Goal: Task Accomplishment & Management: Manage account settings

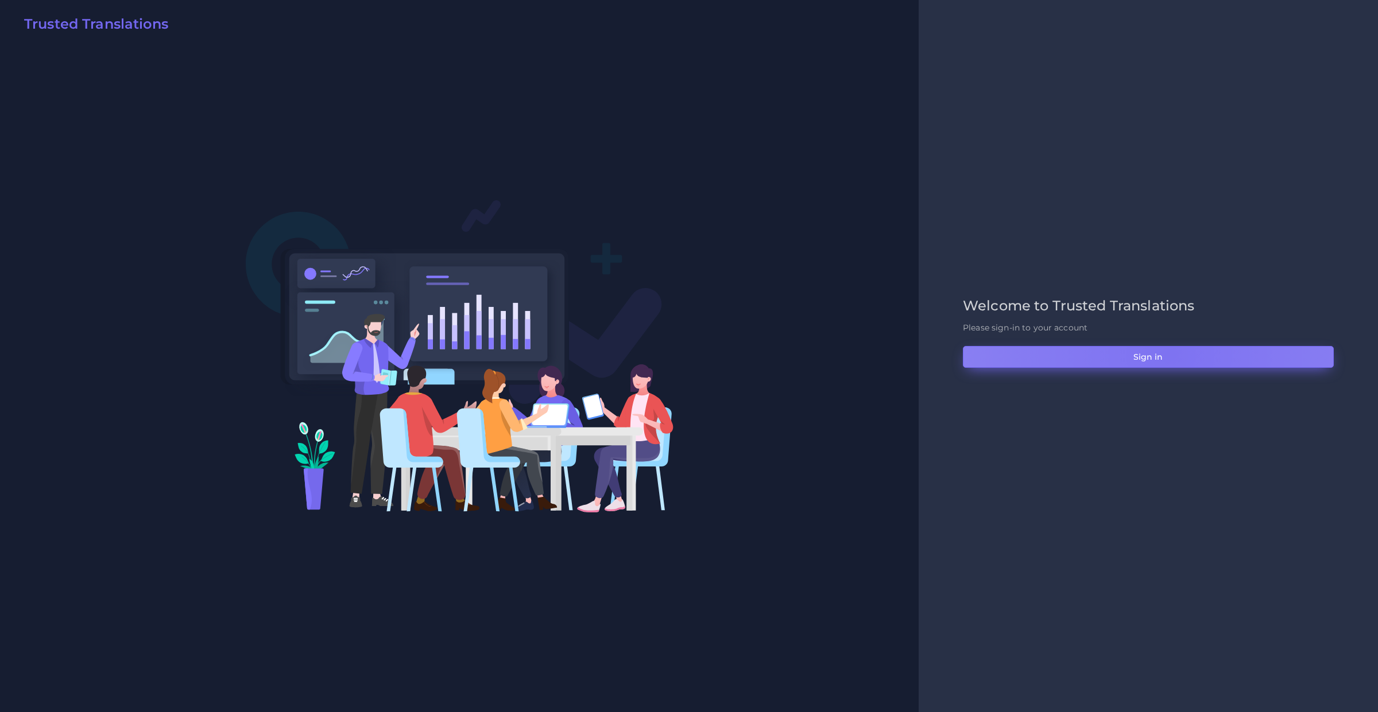
click at [1169, 355] on button "Sign in" at bounding box center [1148, 357] width 371 height 22
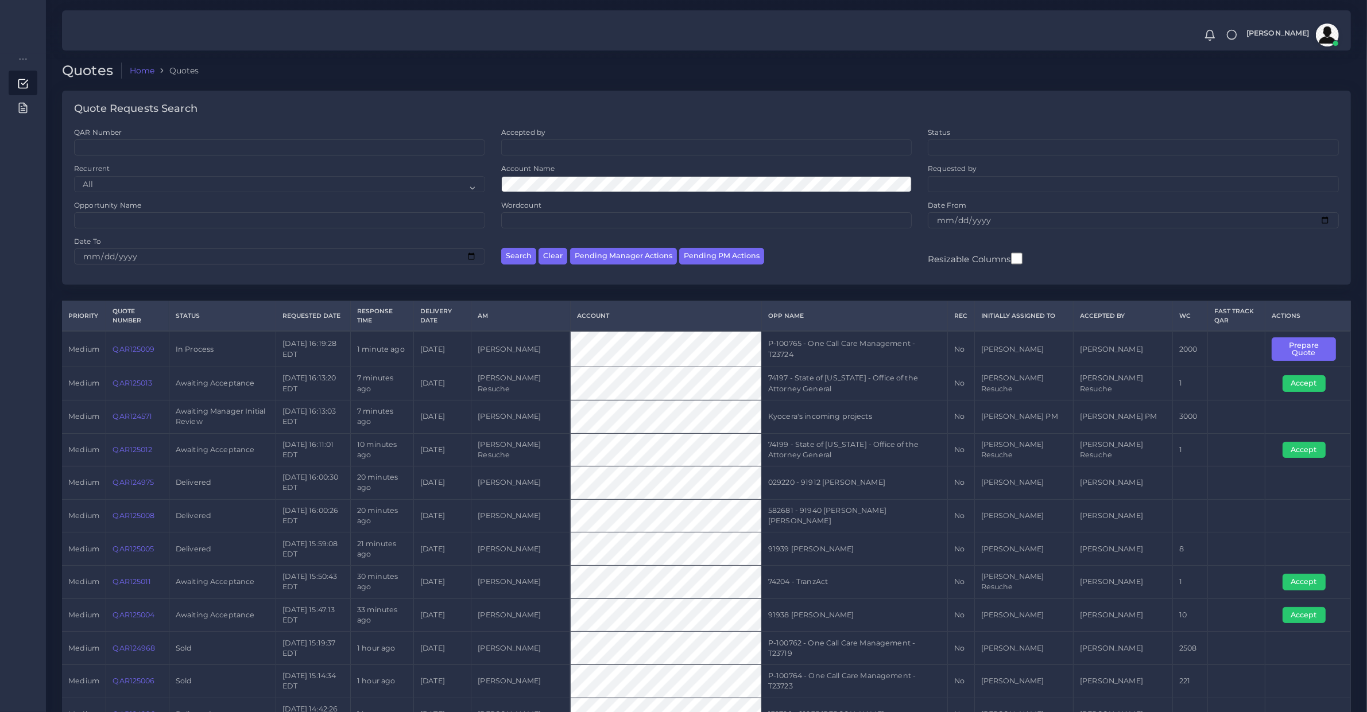
click at [985, 277] on div "QAR Number Accepted by All Donaldo Barahona Ricardo Mejia Status" at bounding box center [706, 206] width 1289 height 158
click at [616, 262] on button "Pending Manager Actions" at bounding box center [623, 256] width 107 height 17
select select "awaiting_manager_initial_review"
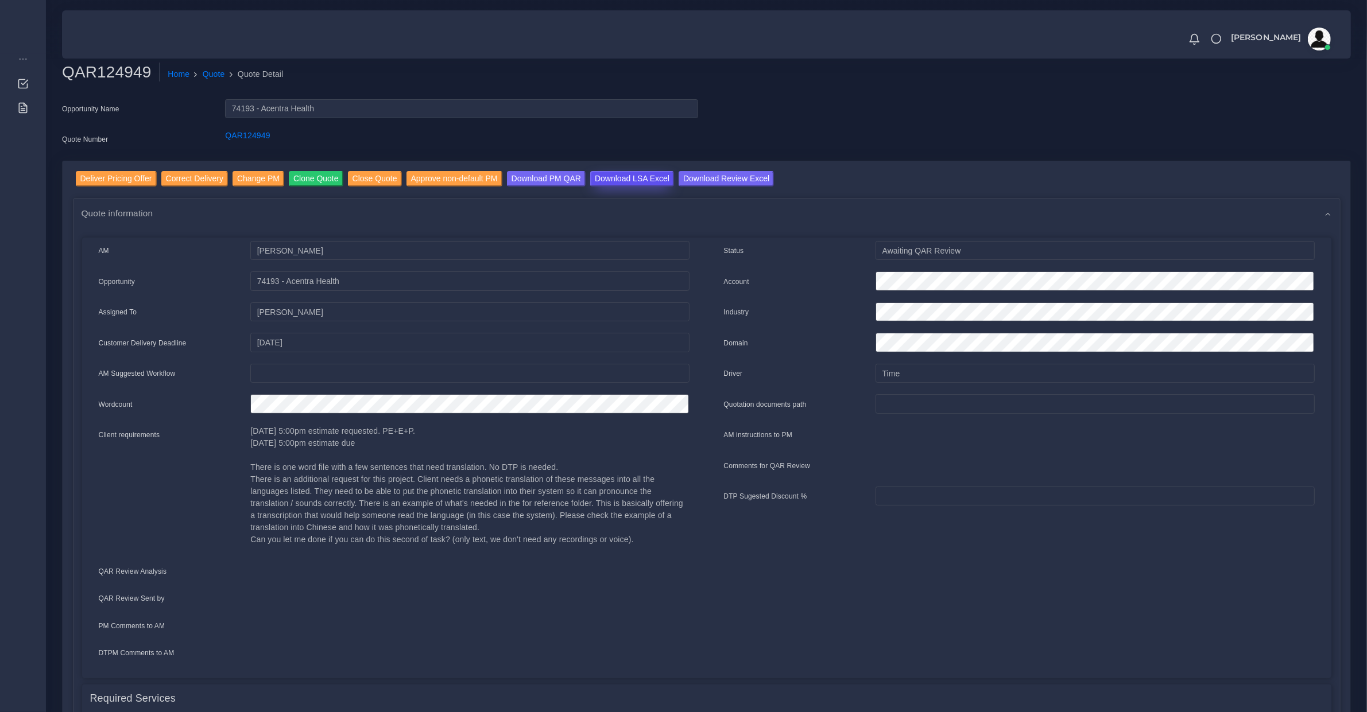
click at [618, 182] on input "Download LSA Excel" at bounding box center [632, 178] width 84 height 15
click at [119, 182] on input "Deliver Pricing Offer" at bounding box center [116, 178] width 81 height 15
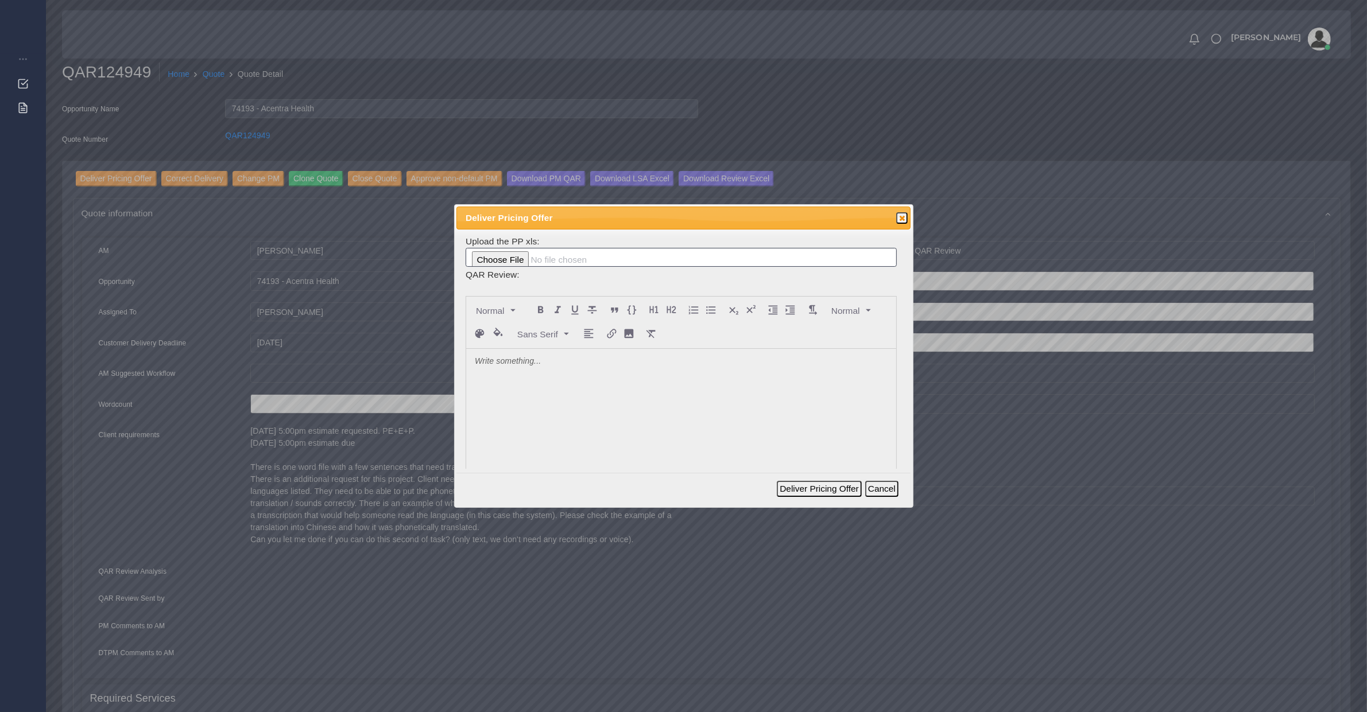
click at [595, 385] on div at bounding box center [681, 435] width 430 height 172
click at [816, 498] on div "Deliver Pricing Offer Cancel" at bounding box center [839, 488] width 125 height 25
click at [816, 494] on button "Deliver Pricing Offer" at bounding box center [819, 489] width 84 height 16
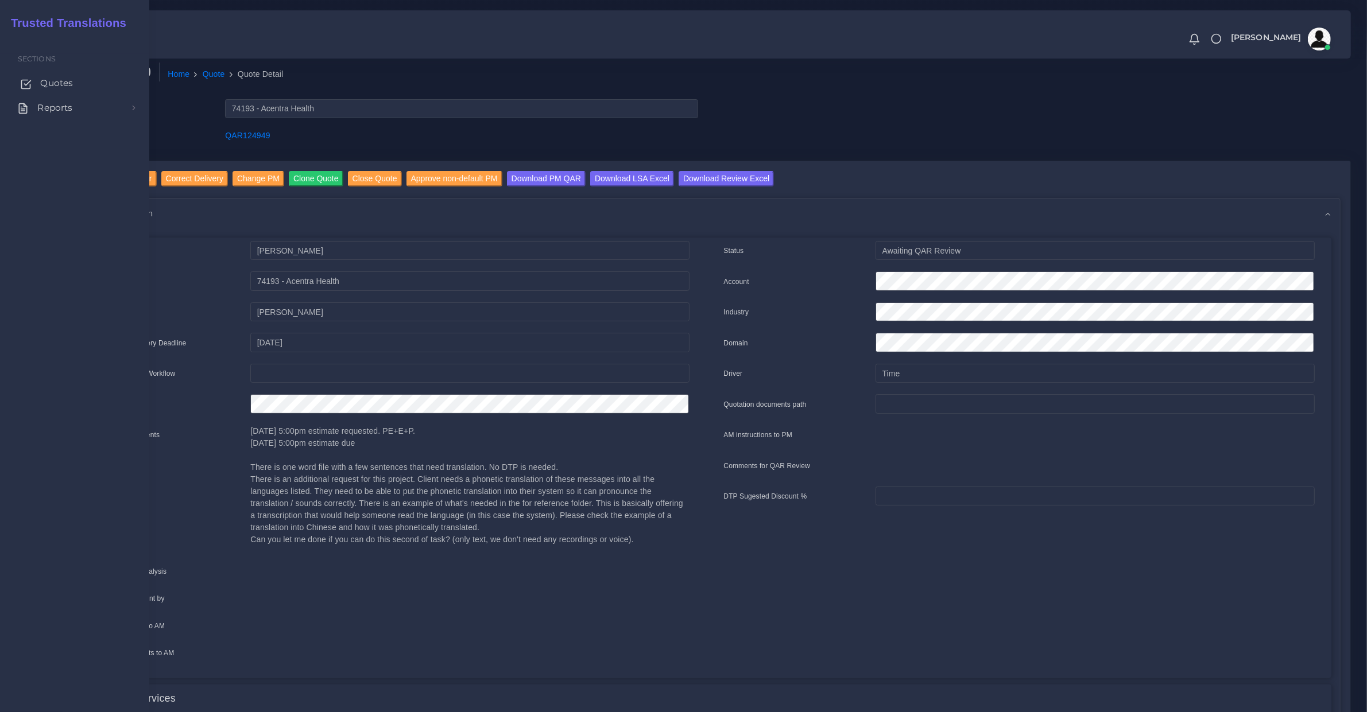
drag, startPoint x: 44, startPoint y: 80, endPoint x: 58, endPoint y: 79, distance: 13.8
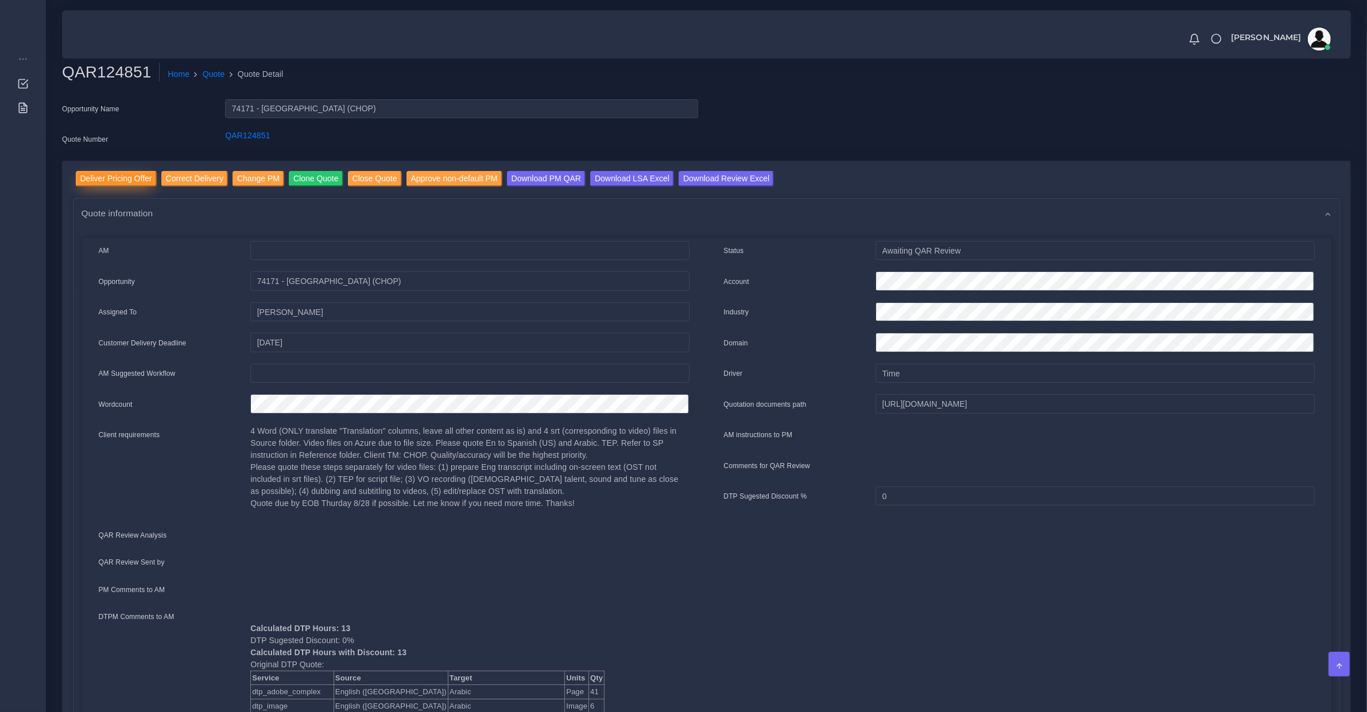
click at [125, 177] on input "Deliver Pricing Offer" at bounding box center [116, 178] width 81 height 15
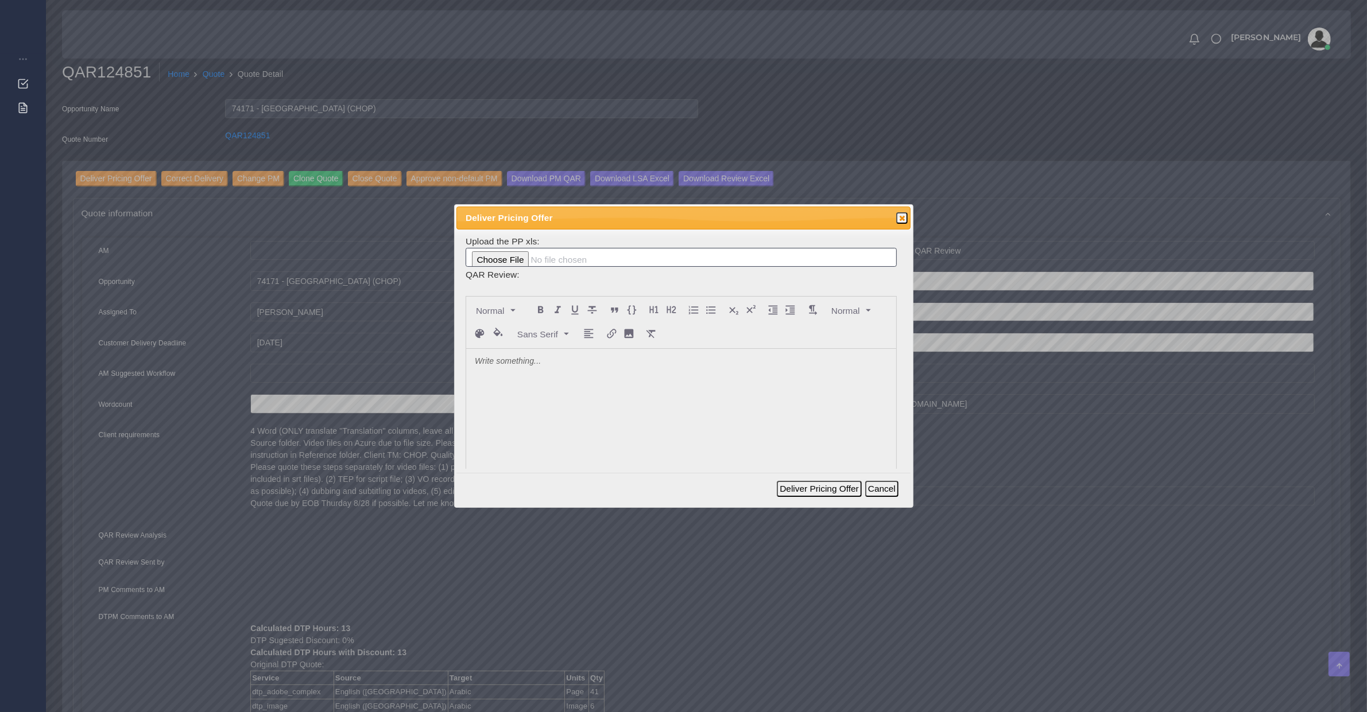
click at [547, 396] on div at bounding box center [681, 435] width 430 height 172
click at [807, 489] on button "Deliver Pricing Offer" at bounding box center [819, 489] width 84 height 16
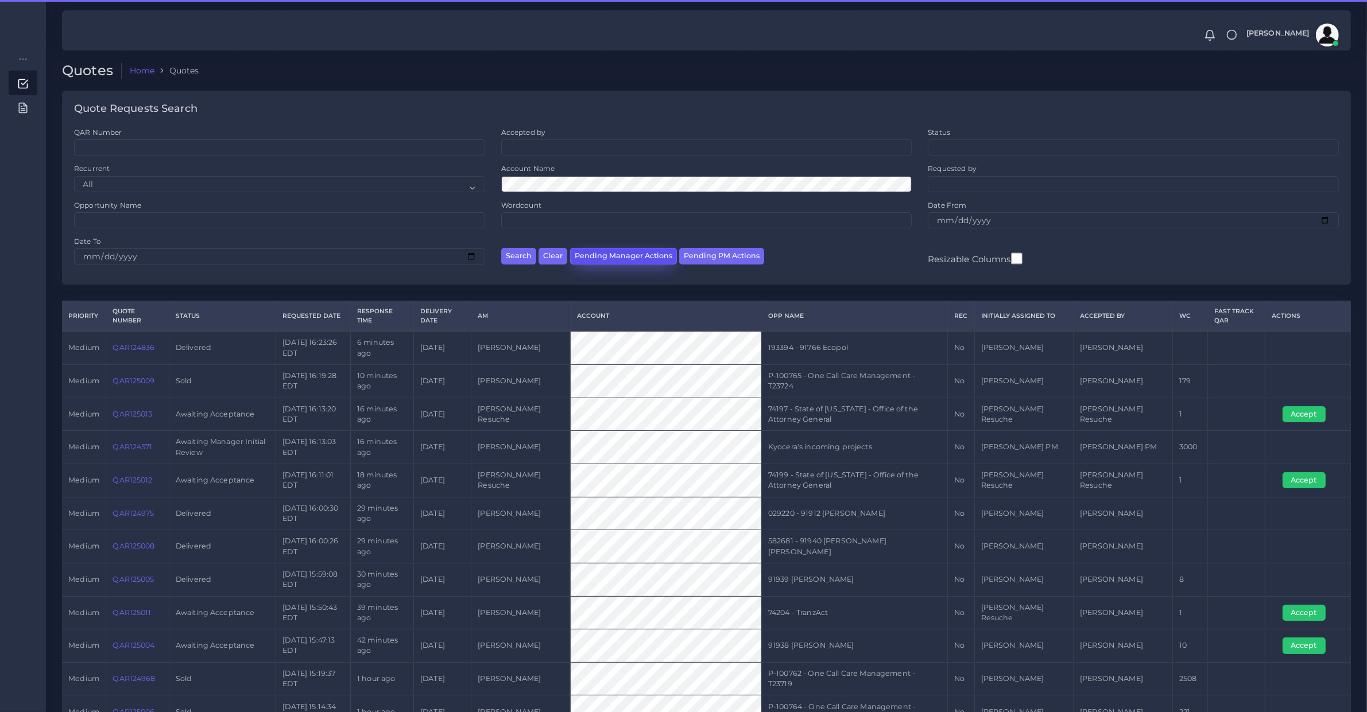
click at [620, 256] on button "Pending Manager Actions" at bounding box center [623, 256] width 107 height 17
select select "awaiting_manager_initial_review"
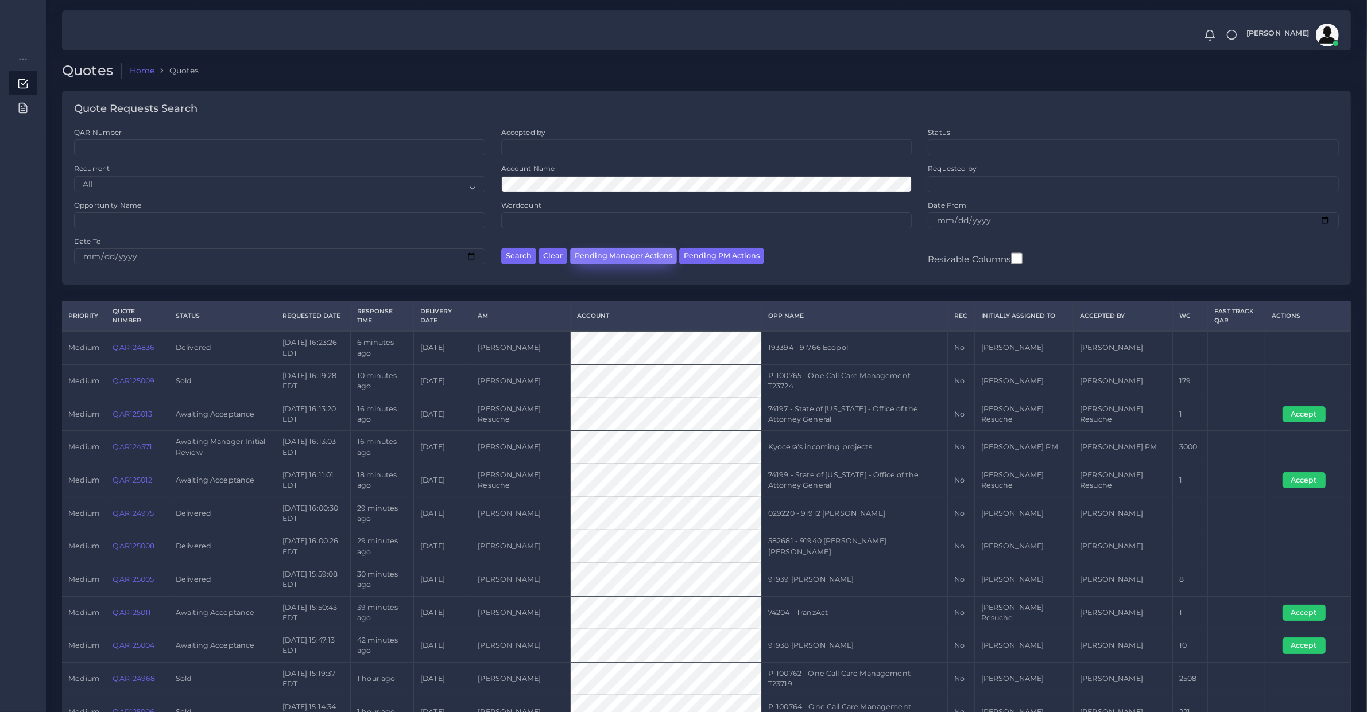
scroll to position [37, 0]
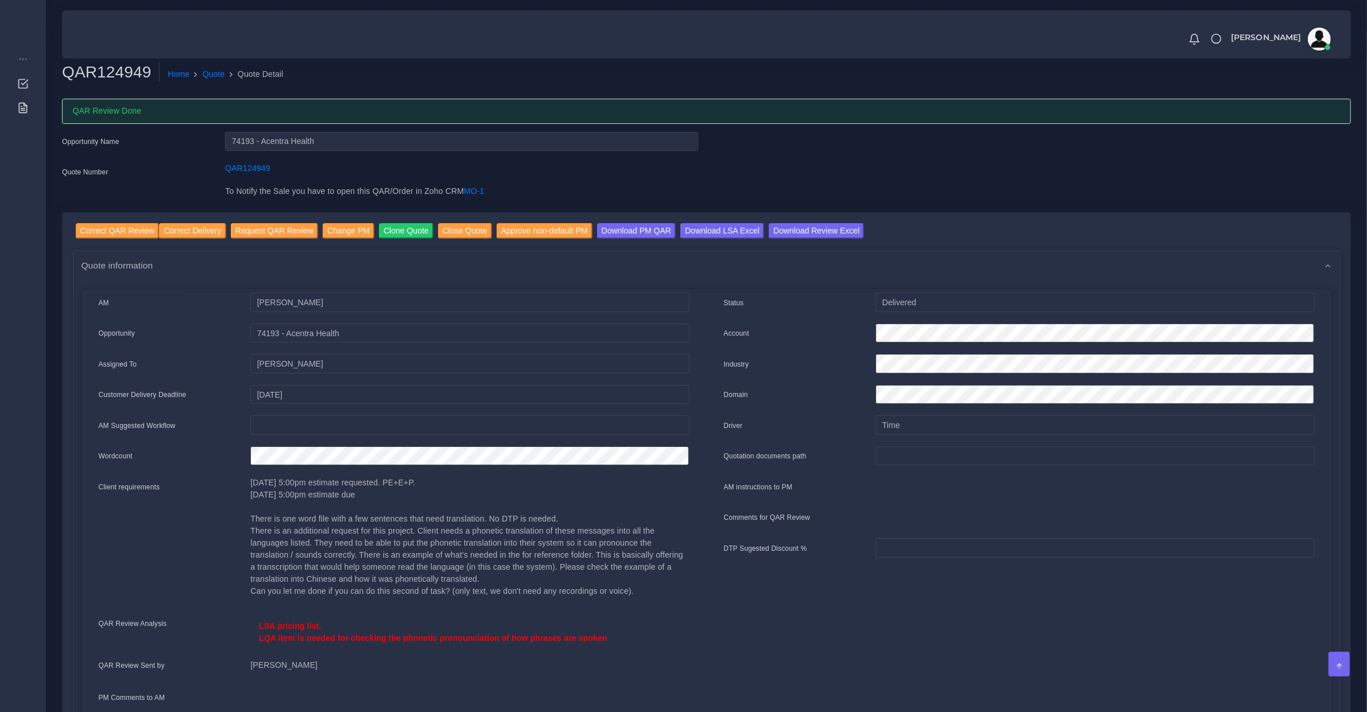
click at [443, 65] on ol "Home Quote Quote Detail" at bounding box center [592, 75] width 865 height 24
